Goal: Check status: Check status

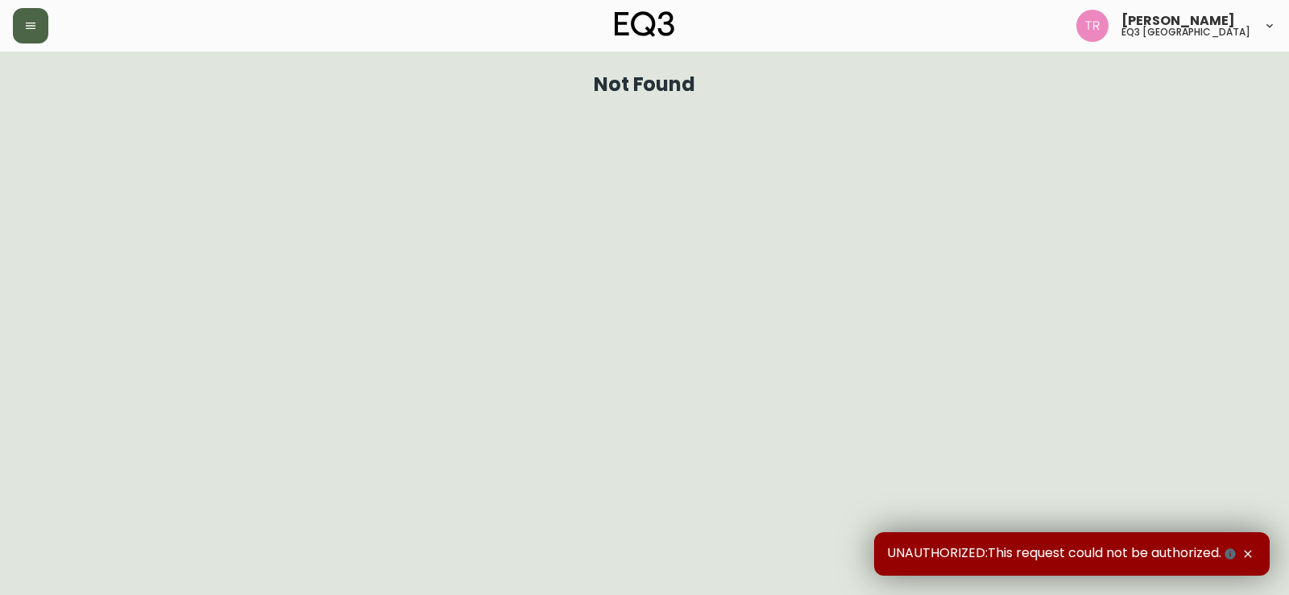
click at [31, 39] on button "button" at bounding box center [30, 25] width 35 height 35
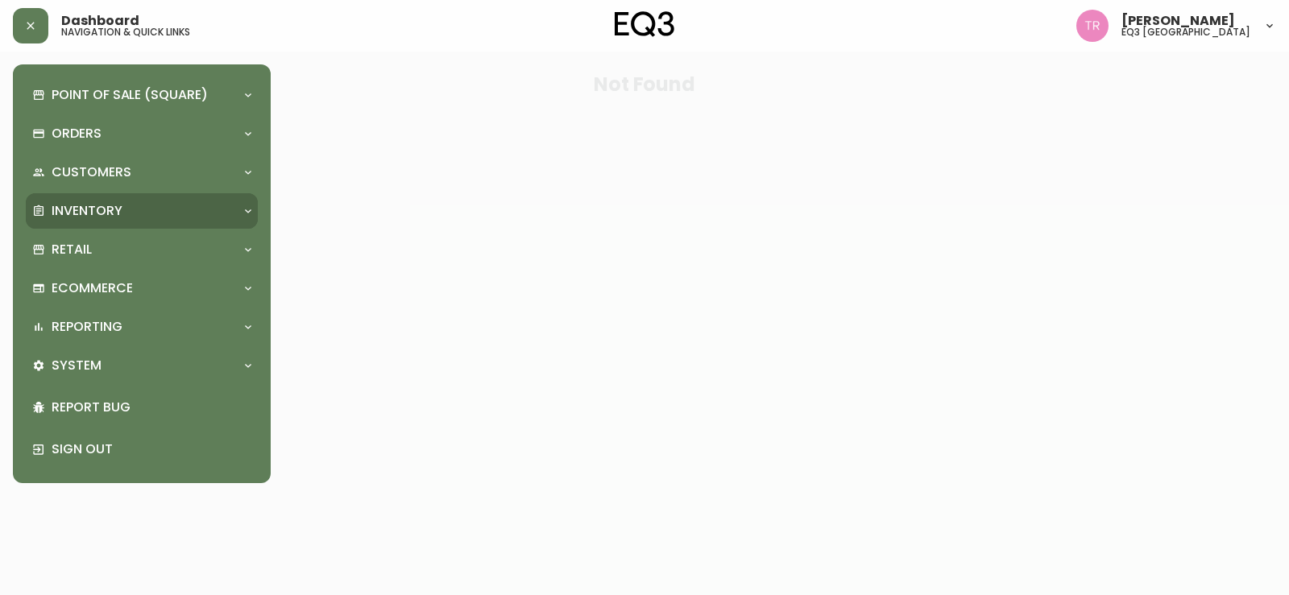
click at [68, 208] on p "Inventory" at bounding box center [87, 211] width 71 height 18
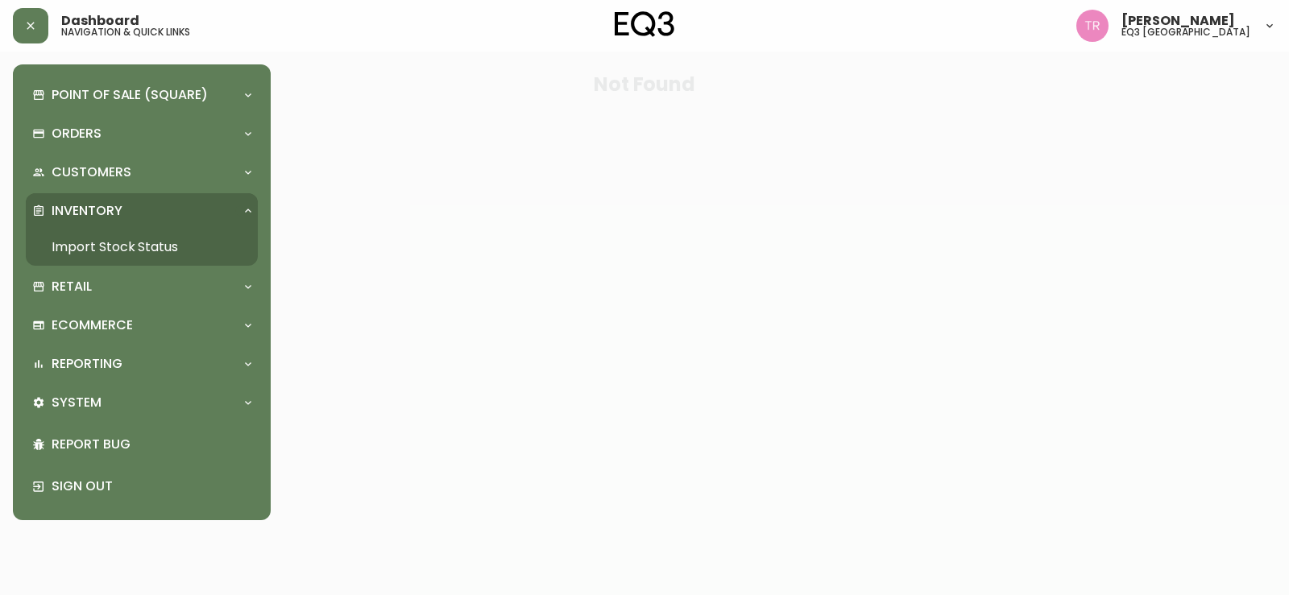
click at [74, 230] on link "Import Stock Status" at bounding box center [142, 247] width 232 height 37
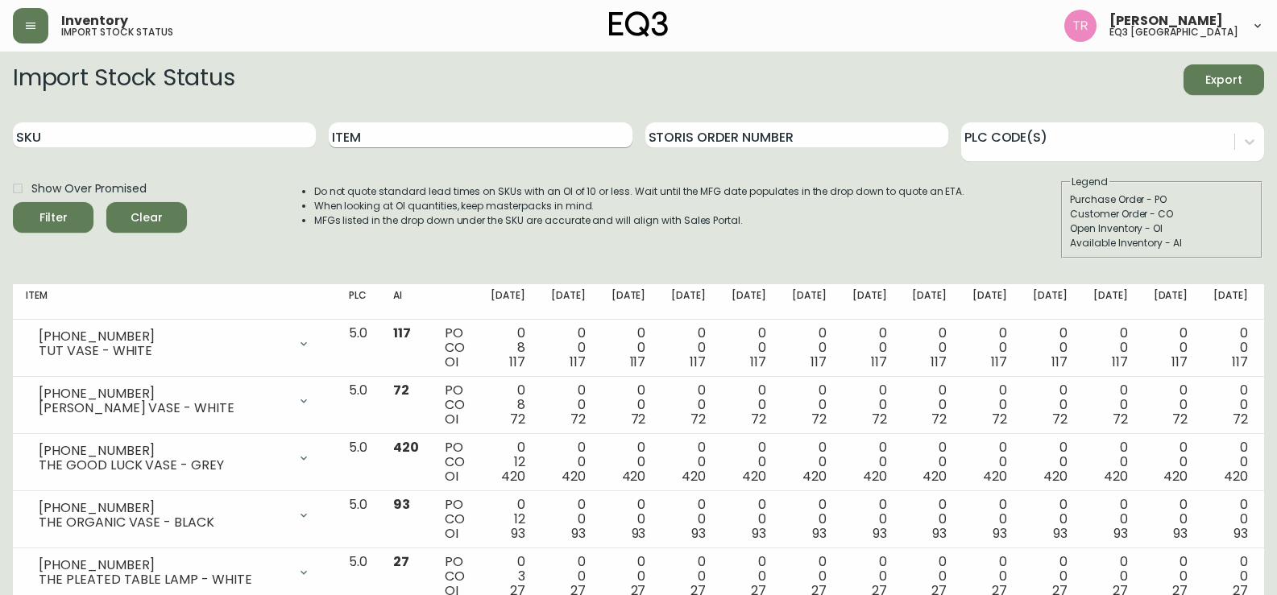
click at [375, 124] on input "Item" at bounding box center [480, 135] width 303 height 26
click at [13, 202] on button "Filter" at bounding box center [53, 217] width 81 height 31
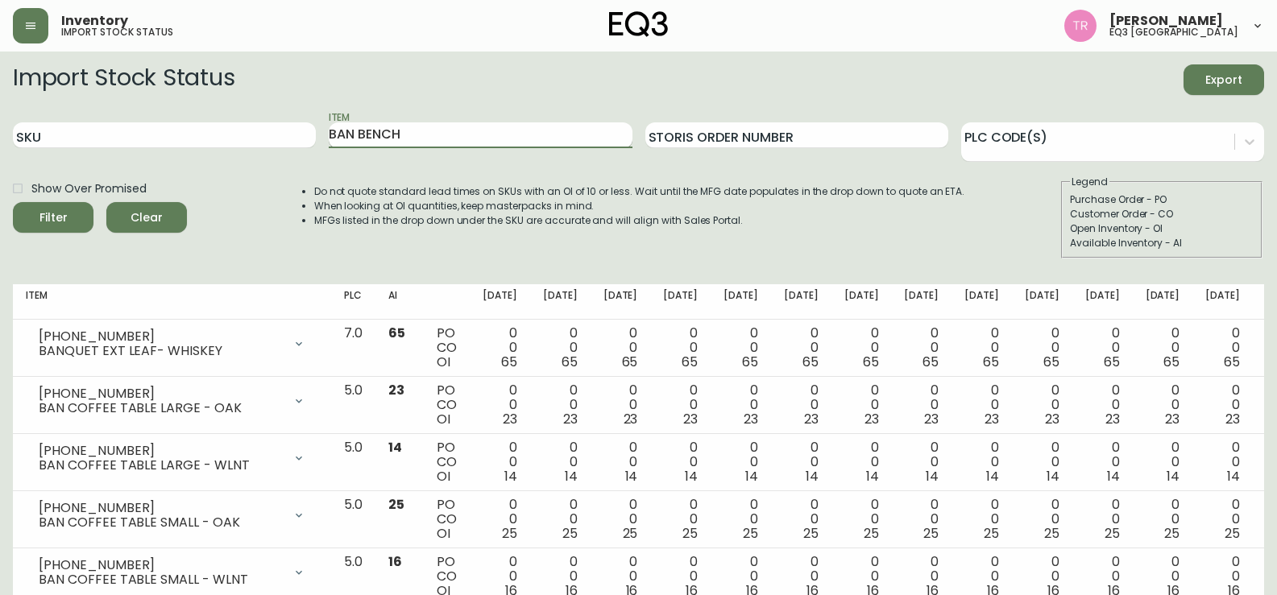
click at [13, 202] on button "Filter" at bounding box center [53, 217] width 81 height 31
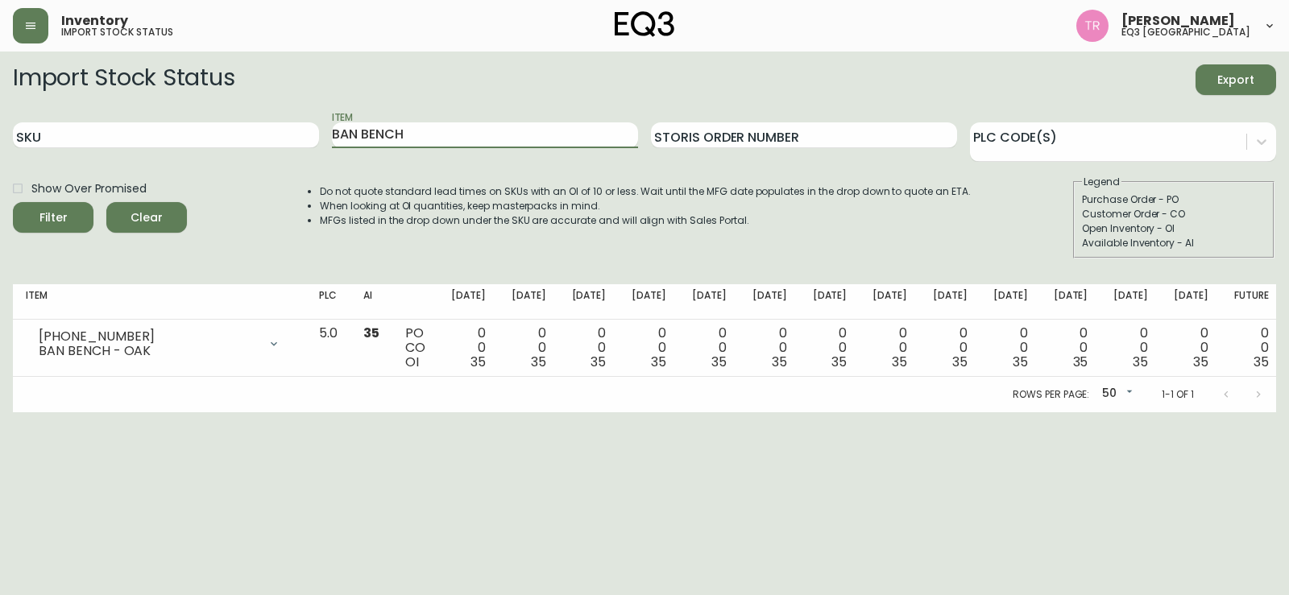
drag, startPoint x: 363, startPoint y: 135, endPoint x: 632, endPoint y: 148, distance: 269.4
click at [631, 148] on div "Item BAN BENCH" at bounding box center [485, 136] width 306 height 52
type input "BAN"
click at [13, 202] on button "Filter" at bounding box center [53, 217] width 81 height 31
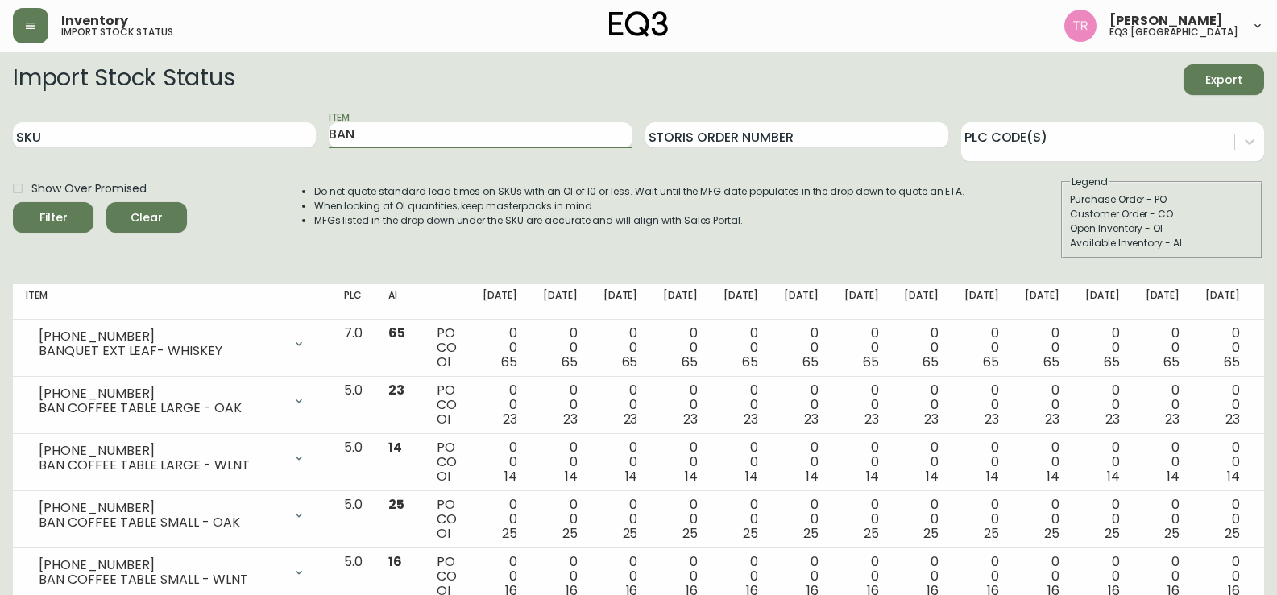
click at [13, 202] on button "Filter" at bounding box center [53, 217] width 81 height 31
click at [1054, 124] on div at bounding box center [1112, 141] width 303 height 39
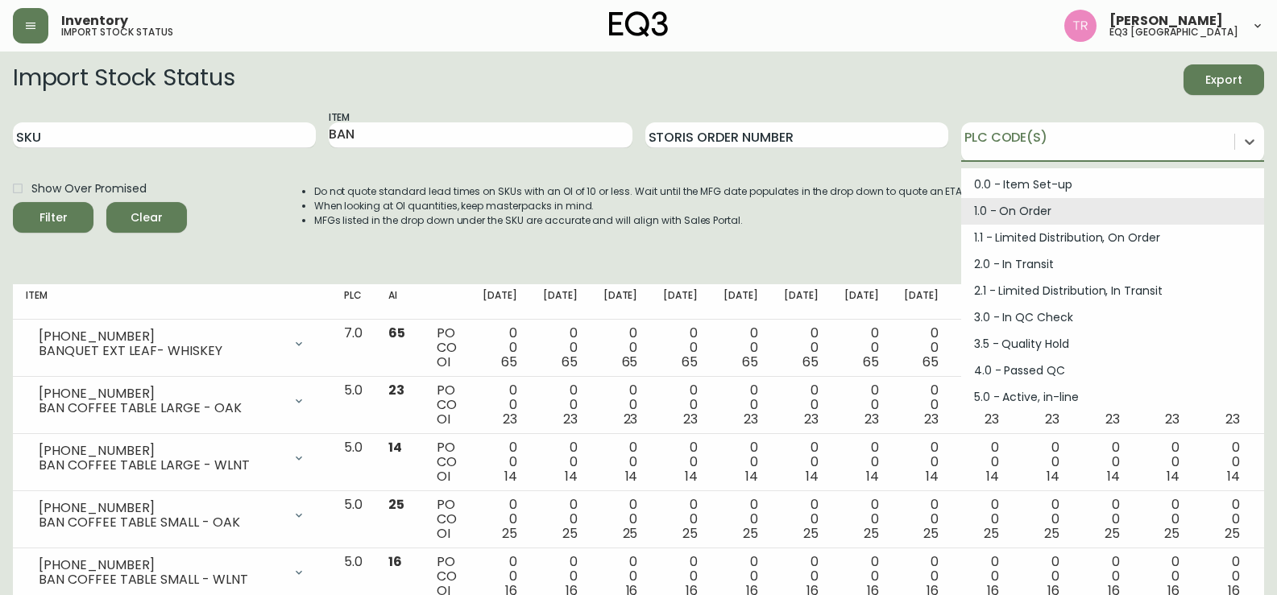
click at [1006, 209] on div "1.0 - On Order" at bounding box center [1112, 211] width 303 height 27
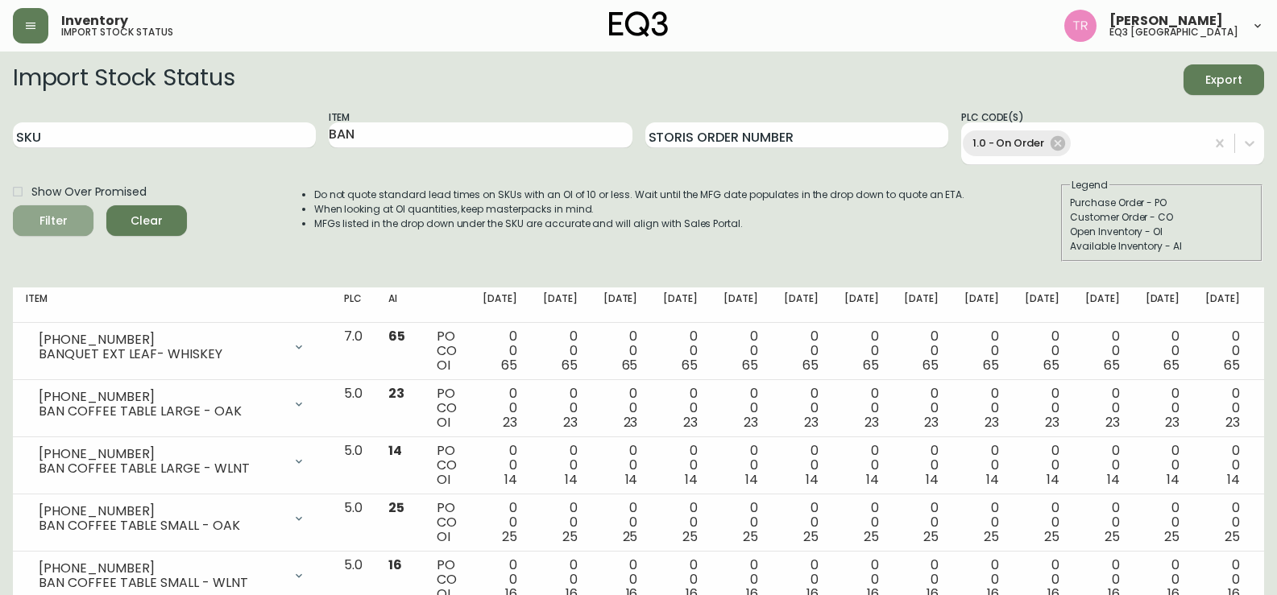
click at [52, 216] on icon "submit" at bounding box center [47, 219] width 16 height 16
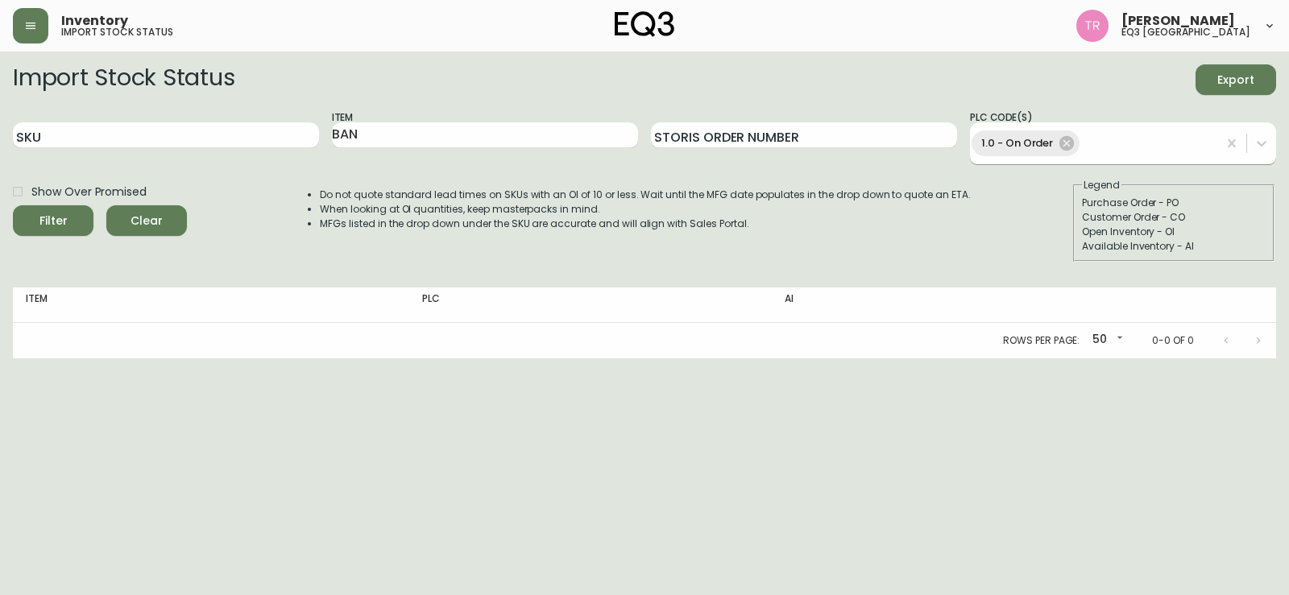
click at [1068, 144] on icon at bounding box center [1067, 144] width 18 height 18
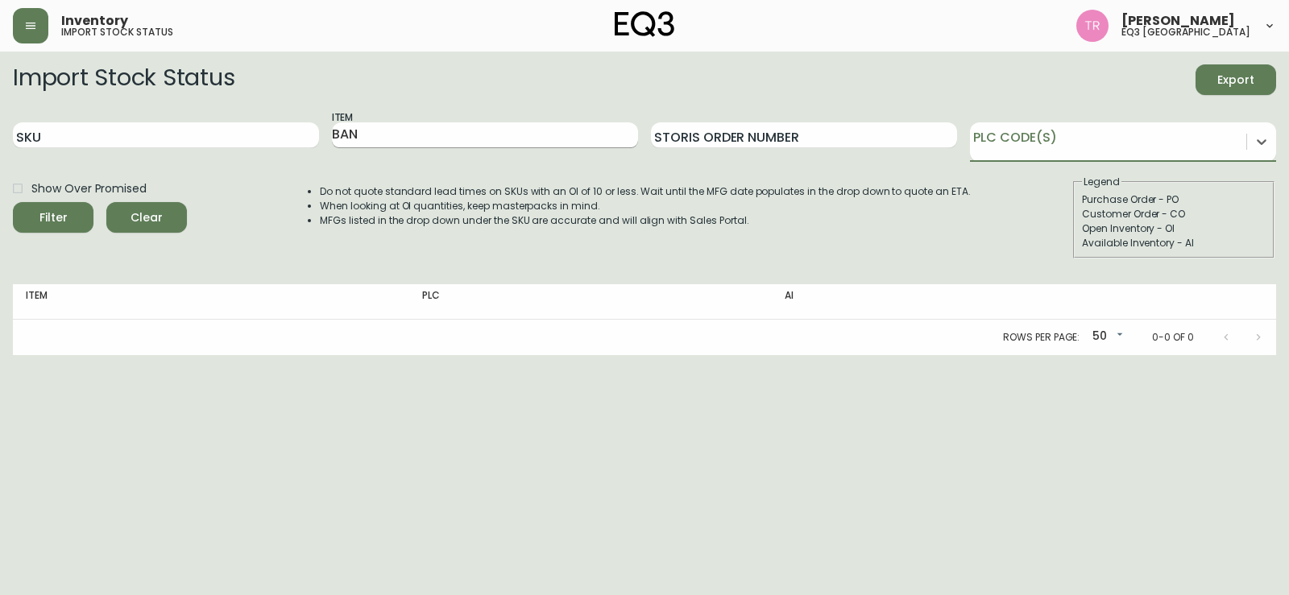
click at [513, 143] on input "BAN" at bounding box center [485, 135] width 306 height 26
click at [13, 202] on button "Filter" at bounding box center [53, 217] width 81 height 31
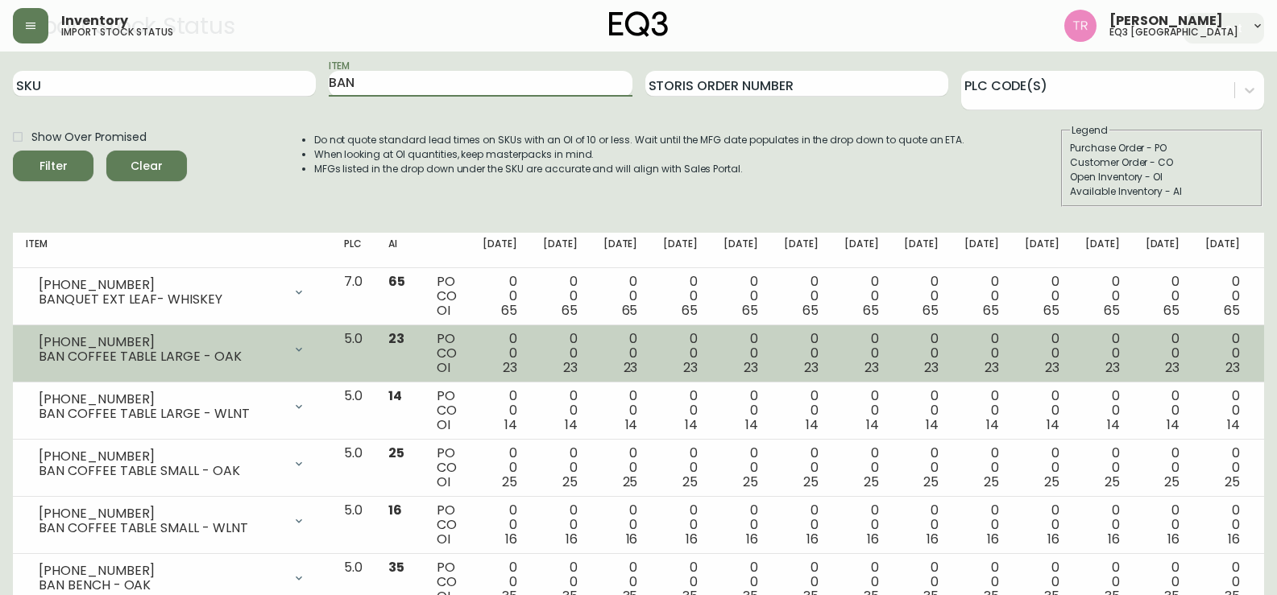
scroll to position [81, 0]
